Goal: Communication & Community: Ask a question

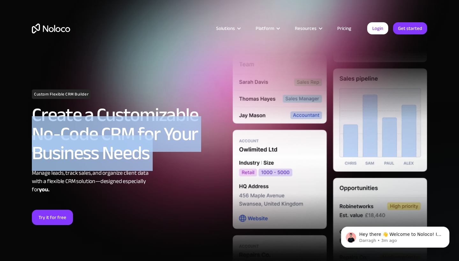
drag, startPoint x: 34, startPoint y: 117, endPoint x: 151, endPoint y: 164, distance: 125.7
click at [151, 164] on div "Custom Flexible CRM Builder Create a Customizable No-Code CRM for Your Business…" at bounding box center [129, 158] width 201 height 136
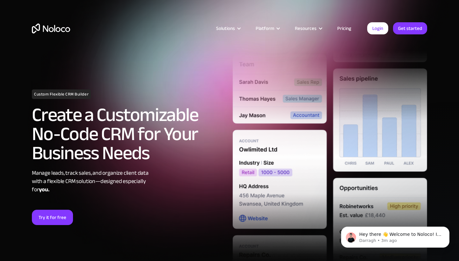
click at [151, 164] on div "Custom Flexible CRM Builder Create a Customizable No-Code CRM for Your Business…" at bounding box center [129, 158] width 201 height 136
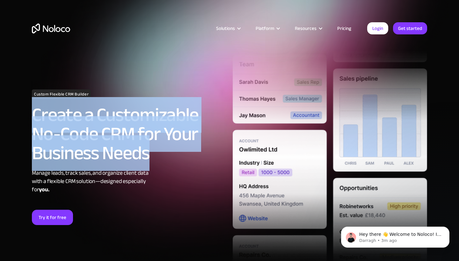
drag, startPoint x: 126, startPoint y: 148, endPoint x: 22, endPoint y: 115, distance: 109.4
click at [22, 115] on section "Custom Flexible CRM Builder Create a Customizable No-Code CRM for Your Business…" at bounding box center [229, 152] width 459 height 305
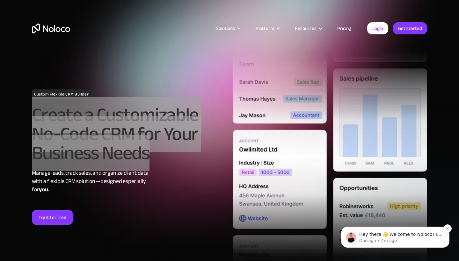
click at [371, 238] on p "Darragh • 4m ago" at bounding box center [400, 241] width 82 height 6
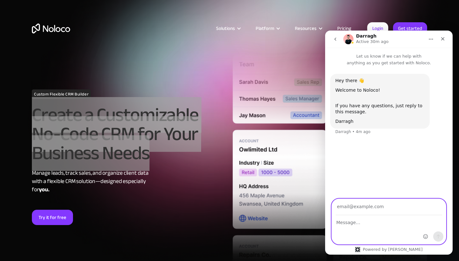
click at [349, 217] on textarea "Message…" at bounding box center [389, 221] width 114 height 11
type textarea "H"
click at [361, 225] on textarea "Bonjour" at bounding box center [389, 221] width 114 height 11
type textarea "Bonjour r"
click at [360, 209] on input "Your email" at bounding box center [389, 207] width 106 height 16
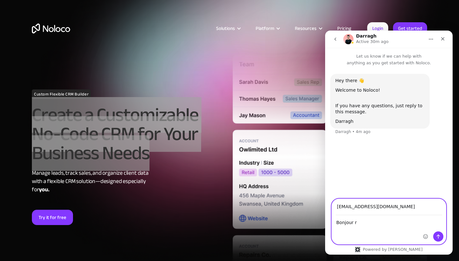
type input "[EMAIL_ADDRESS][DOMAIN_NAME]"
click at [357, 224] on textarea "Bonjour r" at bounding box center [389, 221] width 114 height 11
click at [372, 224] on textarea "Bonjour [PERSON_NAME]," at bounding box center [389, 221] width 114 height 11
drag, startPoint x: 376, startPoint y: 224, endPoint x: 353, endPoint y: 223, distance: 23.3
click at [353, 223] on textarea "Bonjour [PERSON_NAME]," at bounding box center [389, 221] width 114 height 11
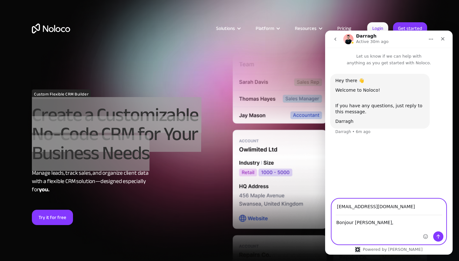
click at [362, 224] on textarea "Bonjour [PERSON_NAME]," at bounding box center [389, 221] width 114 height 11
click at [372, 225] on textarea "Bonjour [PERSON_NAME]," at bounding box center [389, 221] width 114 height 11
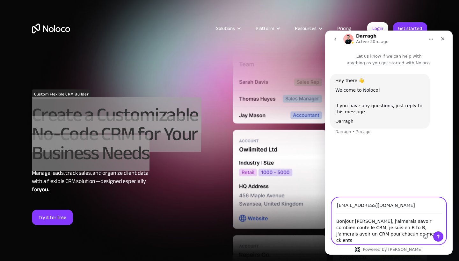
type textarea "Bonjour [PERSON_NAME], j'aimerais savoir combien coute le CRM, je suis en B to …"
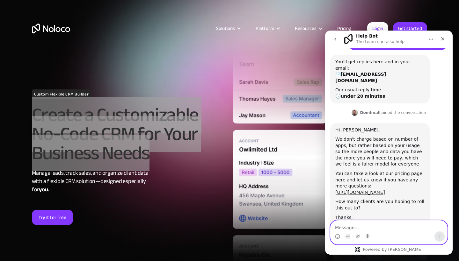
scroll to position [116, 0]
type textarea "Vous parlez en français ?"
